Goal: Task Accomplishment & Management: Manage account settings

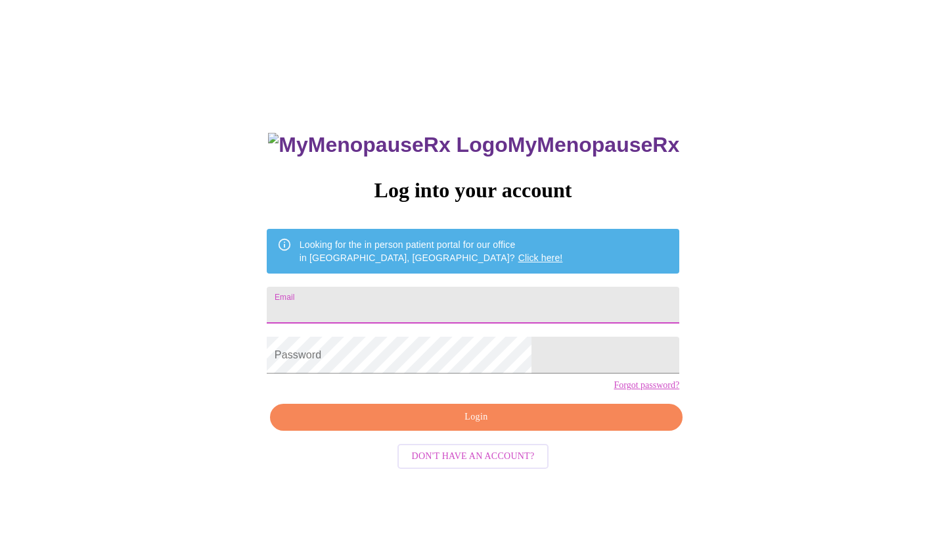
click at [384, 302] on input "Email" at bounding box center [473, 304] width 413 height 37
type input "bridgetk02@yahoo.com"
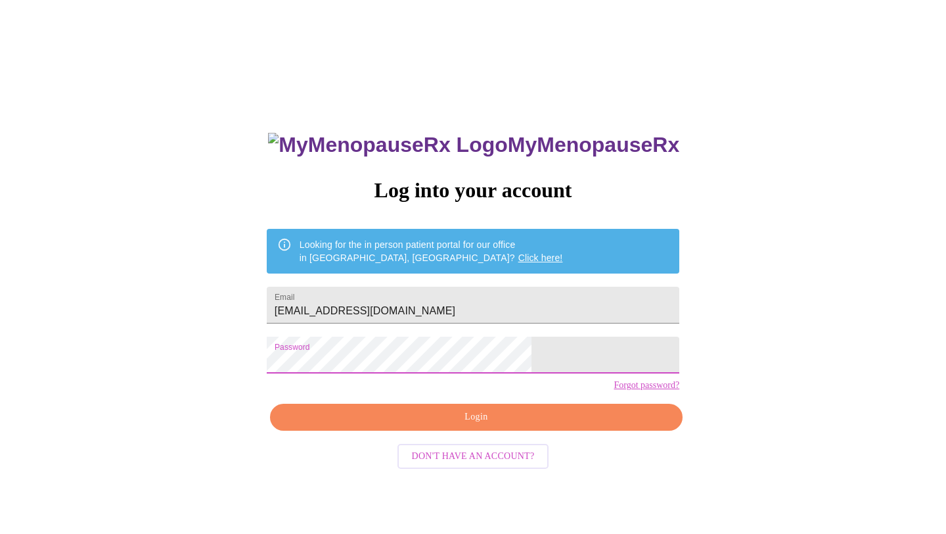
click at [453, 425] on span "Login" at bounding box center [476, 417] width 382 height 16
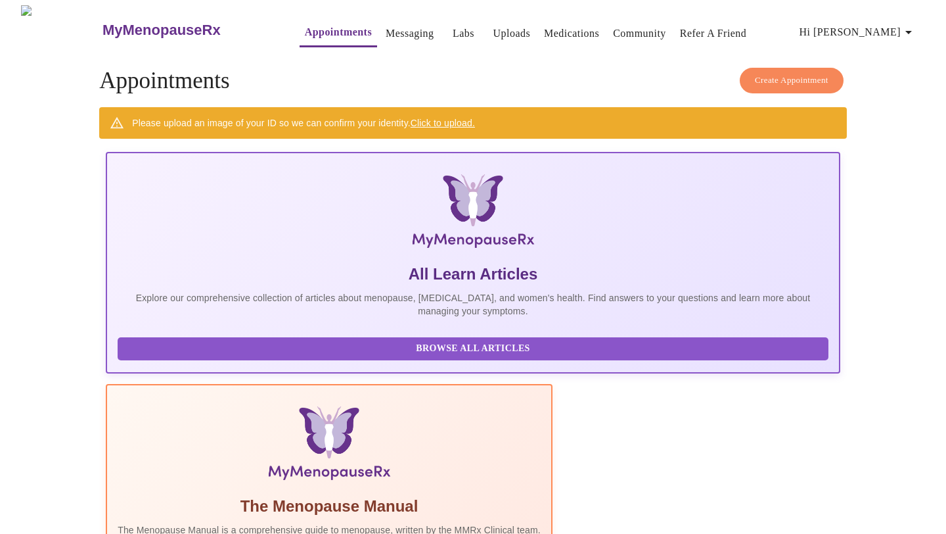
click at [881, 32] on span "Hi [PERSON_NAME]" at bounding box center [858, 32] width 117 height 18
click at [635, 24] on div at bounding box center [473, 267] width 946 height 534
click at [631, 32] on link "Community" at bounding box center [639, 33] width 53 height 18
click at [447, 119] on link "Click to upload." at bounding box center [443, 123] width 64 height 11
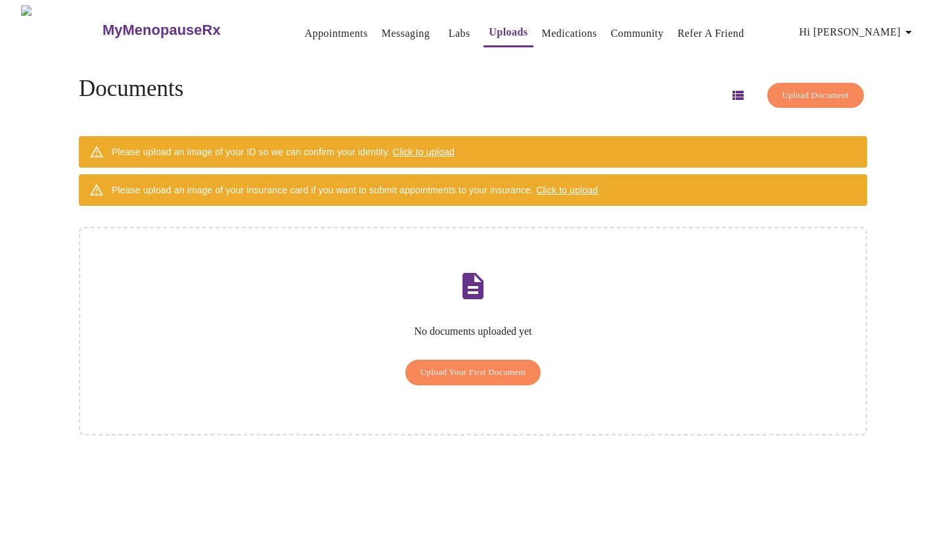
click at [733, 91] on icon "button" at bounding box center [738, 95] width 11 height 9
click at [730, 90] on icon "button" at bounding box center [738, 95] width 16 height 16
click at [898, 29] on span "Hi [PERSON_NAME]" at bounding box center [858, 32] width 117 height 18
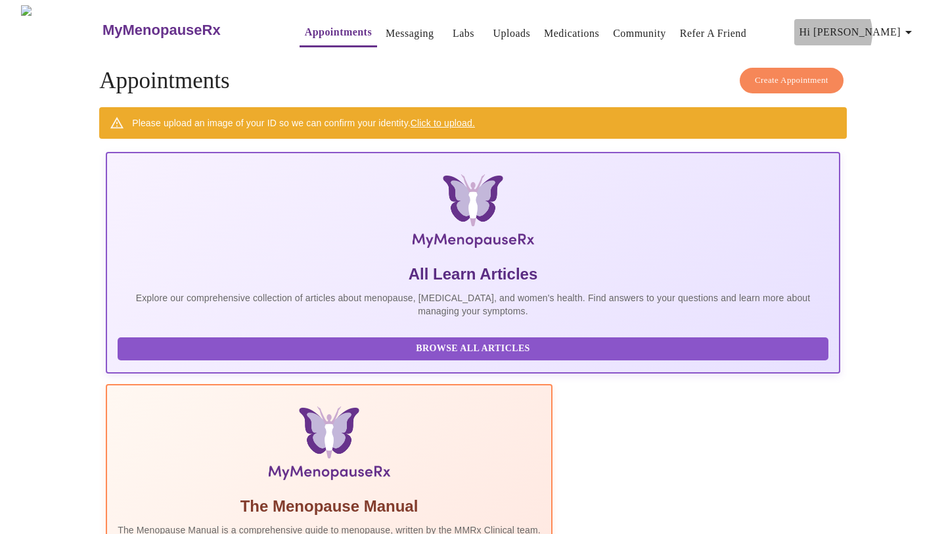
click at [884, 28] on span "Hi [PERSON_NAME]" at bounding box center [858, 32] width 117 height 18
click at [777, 22] on div at bounding box center [473, 267] width 946 height 534
click at [875, 26] on span "Hi [PERSON_NAME]" at bounding box center [858, 32] width 117 height 18
click at [886, 26] on li "Settings" at bounding box center [889, 28] width 60 height 24
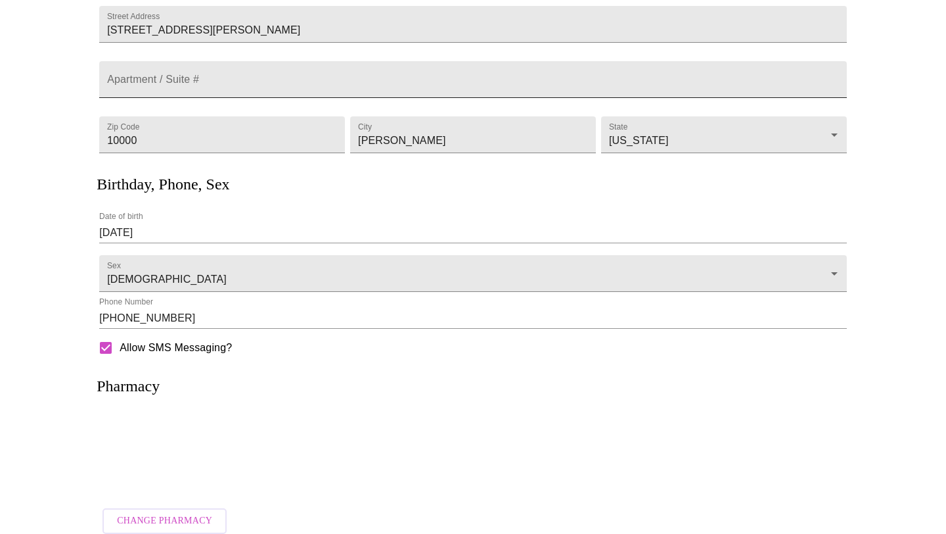
scroll to position [183, 0]
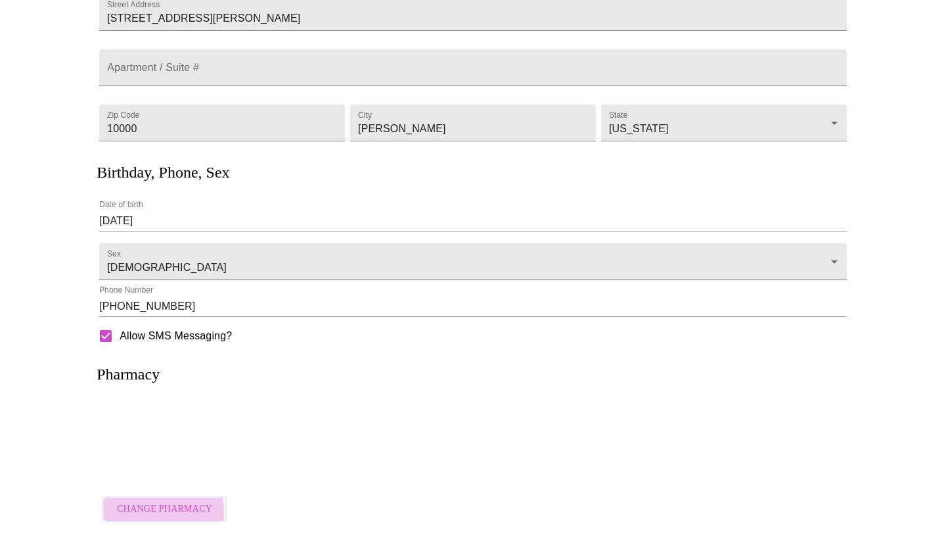
click at [150, 505] on span "Change Pharmacy" at bounding box center [164, 509] width 95 height 16
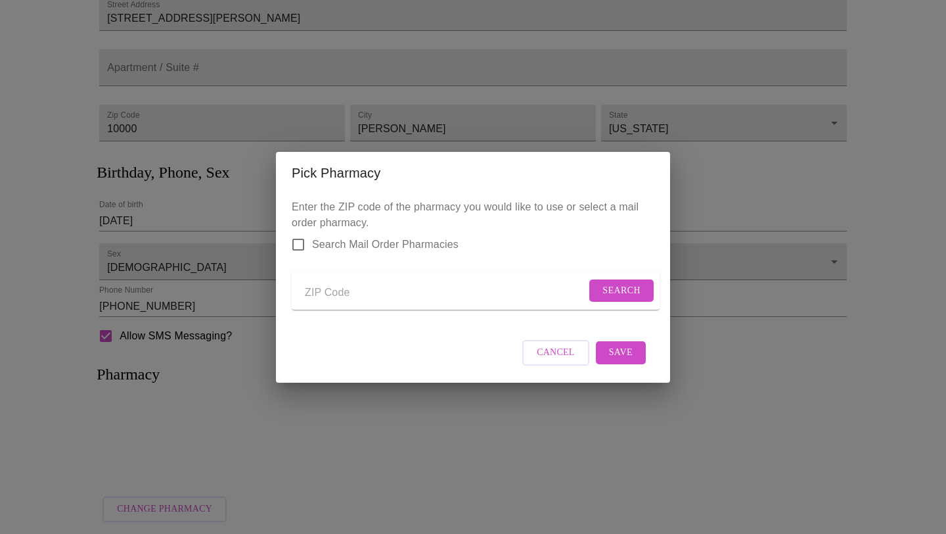
click at [321, 292] on input "Send a message to your care team" at bounding box center [445, 293] width 281 height 21
type input "60103"
click at [616, 289] on span "Search" at bounding box center [622, 291] width 38 height 16
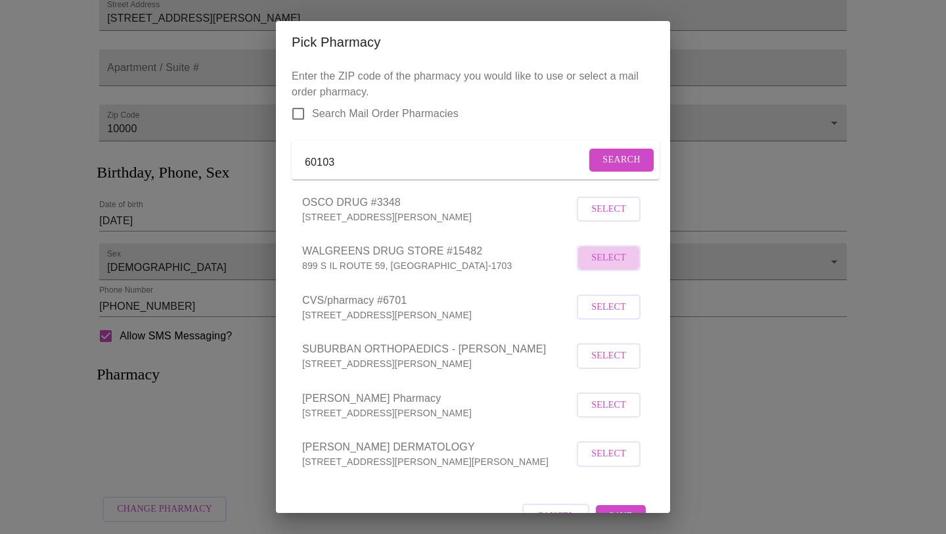
click at [616, 266] on span "Select" at bounding box center [608, 258] width 35 height 16
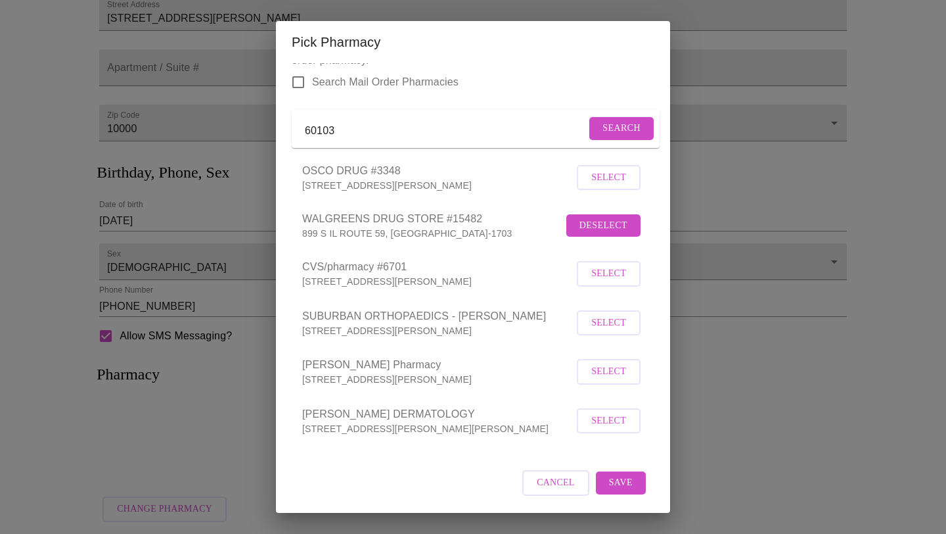
scroll to position [48, 0]
click at [629, 481] on span "Save" at bounding box center [621, 482] width 24 height 16
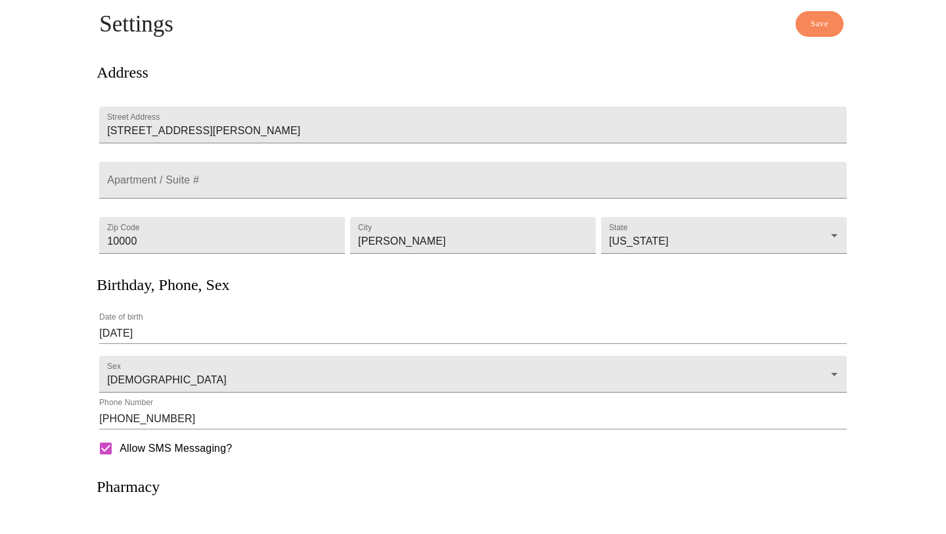
scroll to position [0, 0]
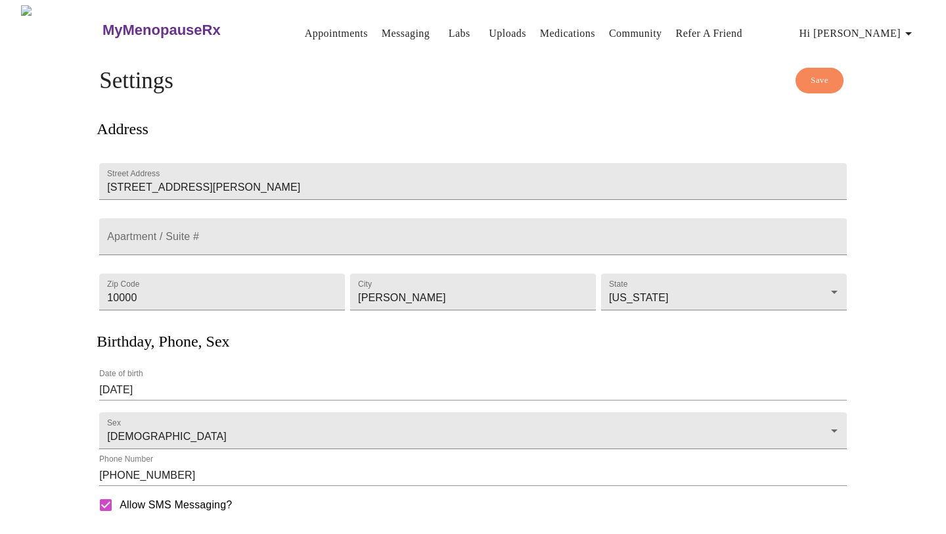
click at [819, 74] on span "Save" at bounding box center [820, 80] width 18 height 15
click at [895, 25] on span "Hi [PERSON_NAME]" at bounding box center [858, 33] width 117 height 18
click at [895, 25] on li "Settings" at bounding box center [889, 28] width 60 height 24
click at [895, 25] on span "Hi [PERSON_NAME]" at bounding box center [858, 33] width 117 height 18
click at [882, 51] on li "Billing" at bounding box center [889, 52] width 60 height 24
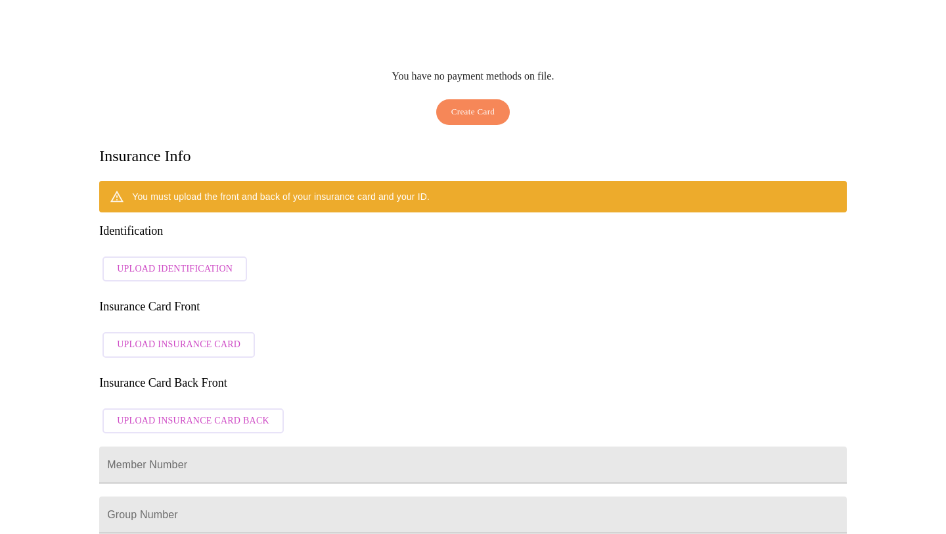
scroll to position [156, 0]
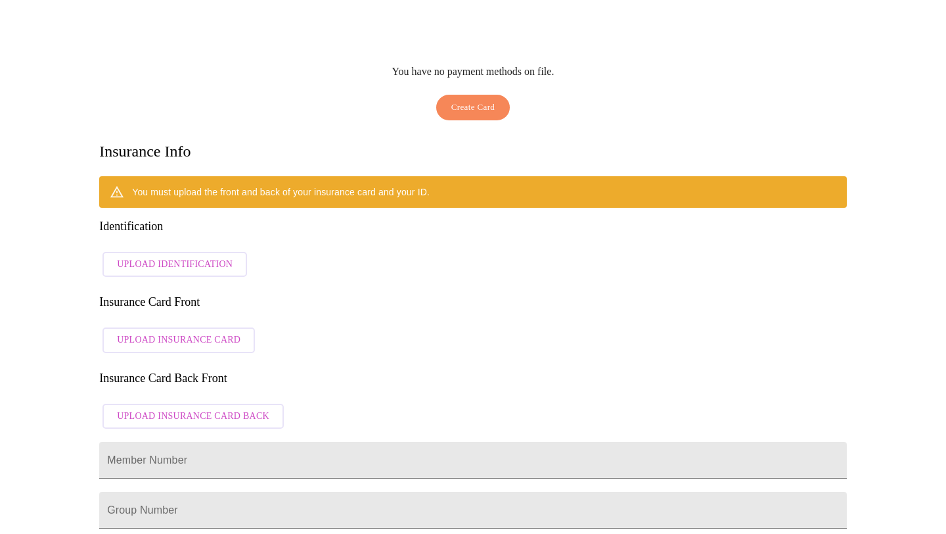
click at [183, 332] on span "Upload Insurance Card" at bounding box center [179, 340] width 124 height 16
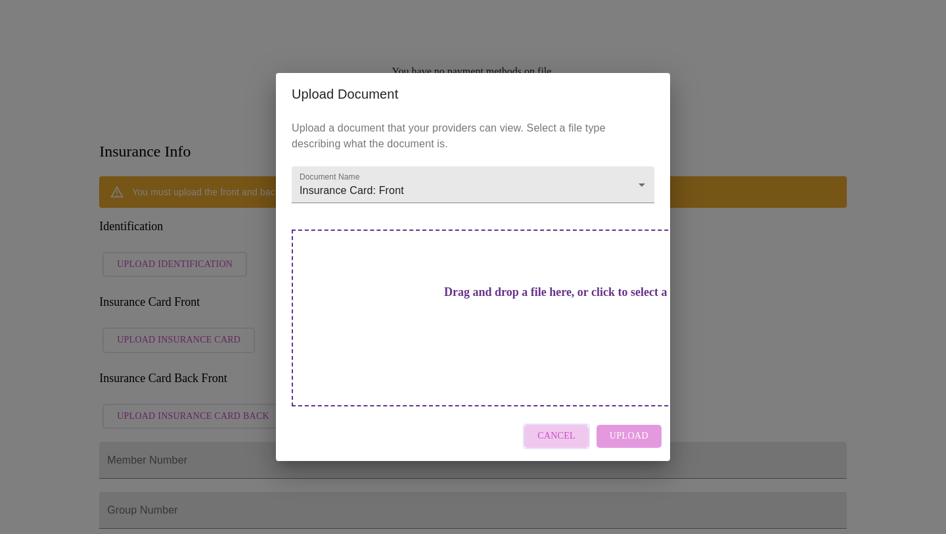
click at [559, 428] on span "Cancel" at bounding box center [557, 436] width 38 height 16
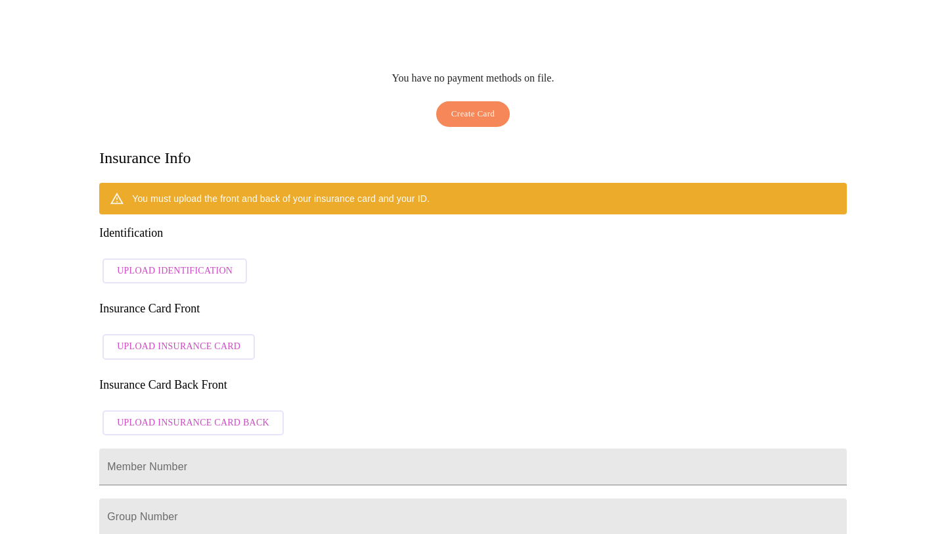
scroll to position [173, 0]
